Goal: Find specific page/section: Find specific page/section

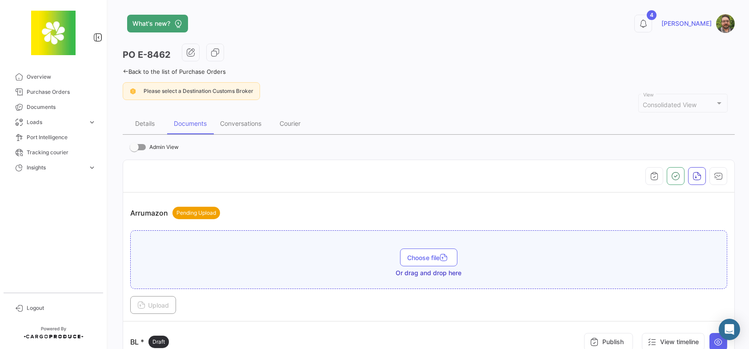
click at [124, 67] on div "Back to the list of Purchase Orders" at bounding box center [429, 70] width 612 height 9
click at [125, 70] on icon at bounding box center [126, 71] width 6 height 6
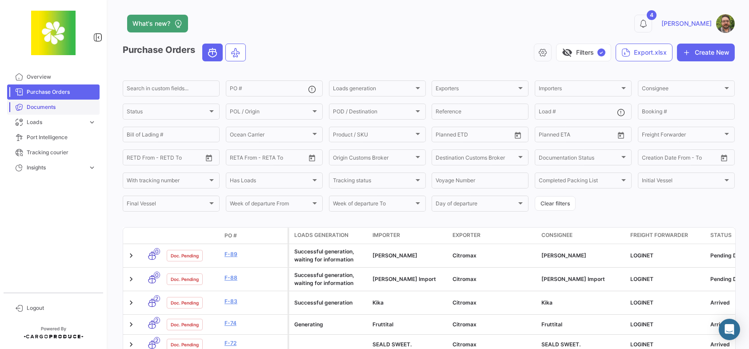
click at [82, 109] on span "Documents" at bounding box center [61, 107] width 69 height 8
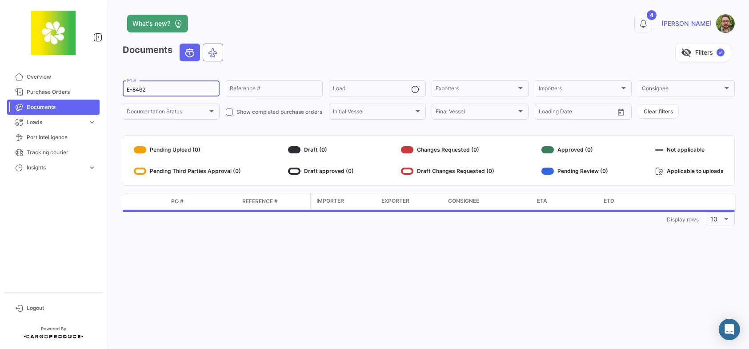
click at [181, 90] on input "E-8462" at bounding box center [171, 90] width 89 height 6
drag, startPoint x: 184, startPoint y: 88, endPoint x: 109, endPoint y: 89, distance: 74.7
click at [109, 89] on div "What's new? 4 [PERSON_NAME] Documents visibility_off Filters ✓ E-8462 PO # Refe…" at bounding box center [428, 174] width 641 height 349
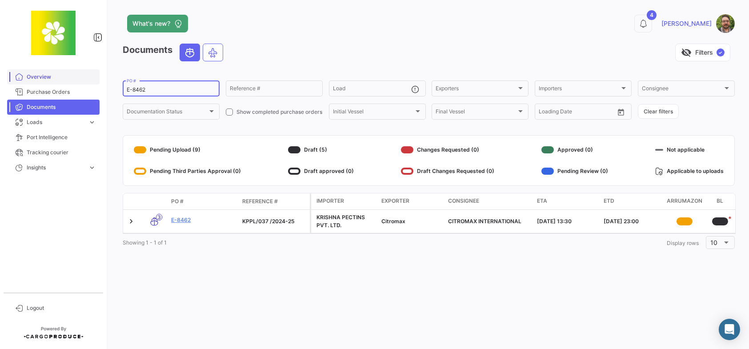
paste input "This helm allows for 2 charges for 4 actions. The player can either turn a fail…"
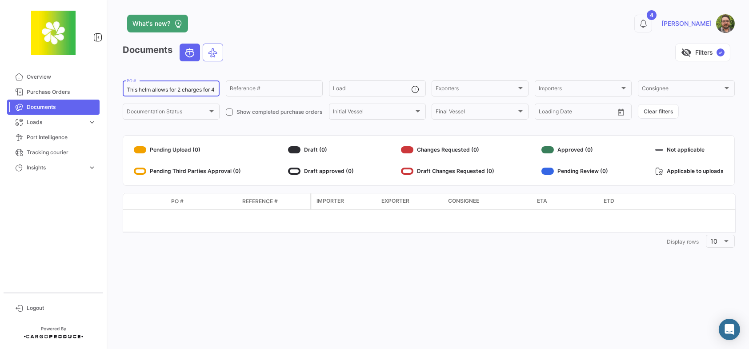
click at [165, 86] on div "This helm allows for 2 charges for 4 actions. The player can either turn a fail…" at bounding box center [171, 87] width 89 height 17
click at [166, 89] on input "This helm allows for 2 charges for 4 actions. The player can either turn a fail…" at bounding box center [171, 90] width 89 height 6
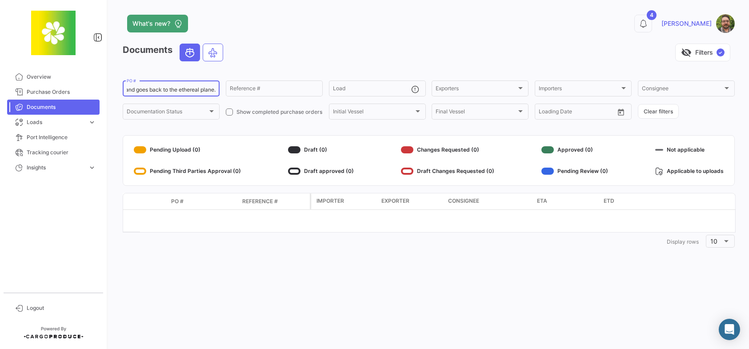
click at [167, 90] on input "This helm allows for 2 charges for 4 actions. The player can either turn a fail…" at bounding box center [171, 90] width 89 height 6
click at [164, 90] on input "This helm allows for 2 charges for 4 actions. The player can either turn a fail…" at bounding box center [171, 90] width 89 height 6
click at [164, 89] on input "This helm allows for 2 charges for 4 actions. The player can either turn a fail…" at bounding box center [171, 90] width 89 height 6
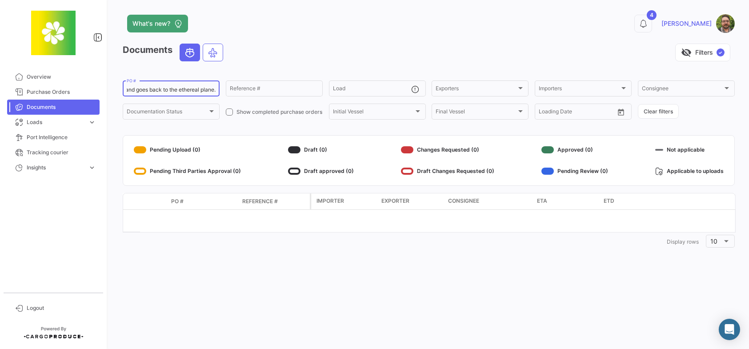
click at [164, 89] on input "This helm allows for 2 charges for 4 actions. The player can either turn a fail…" at bounding box center [171, 90] width 89 height 6
paste input "E-8339"
type input "E-8339"
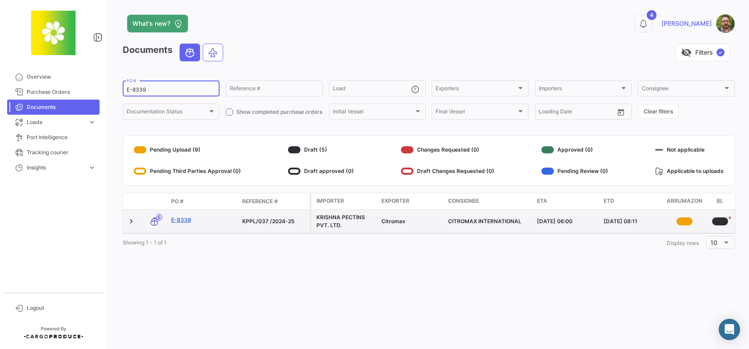
click at [186, 220] on link "E-8339" at bounding box center [203, 220] width 64 height 8
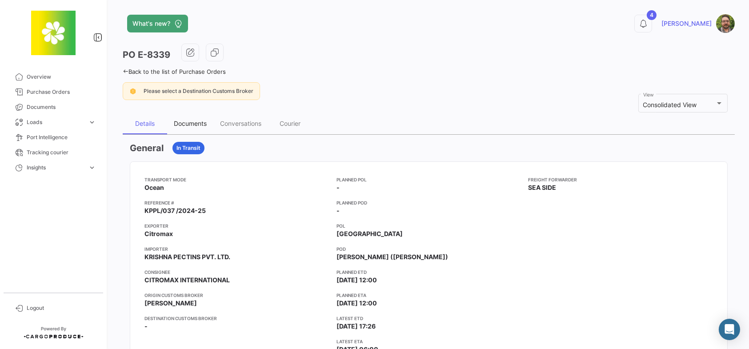
click at [195, 124] on div "Documents" at bounding box center [190, 124] width 33 height 8
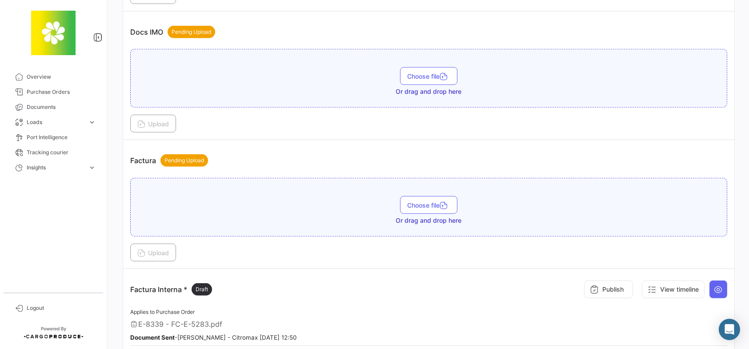
scroll to position [1334, 0]
